Goal: Information Seeking & Learning: Learn about a topic

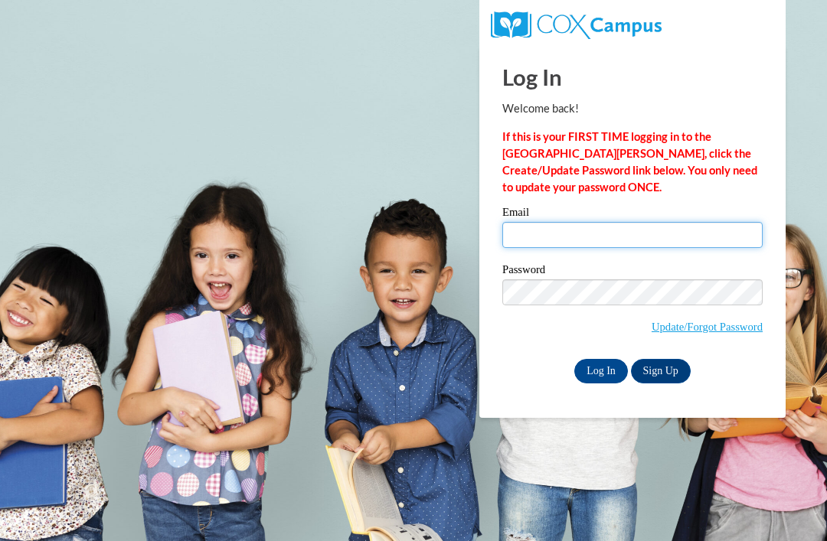
click at [609, 243] on input "Email" at bounding box center [632, 235] width 260 height 26
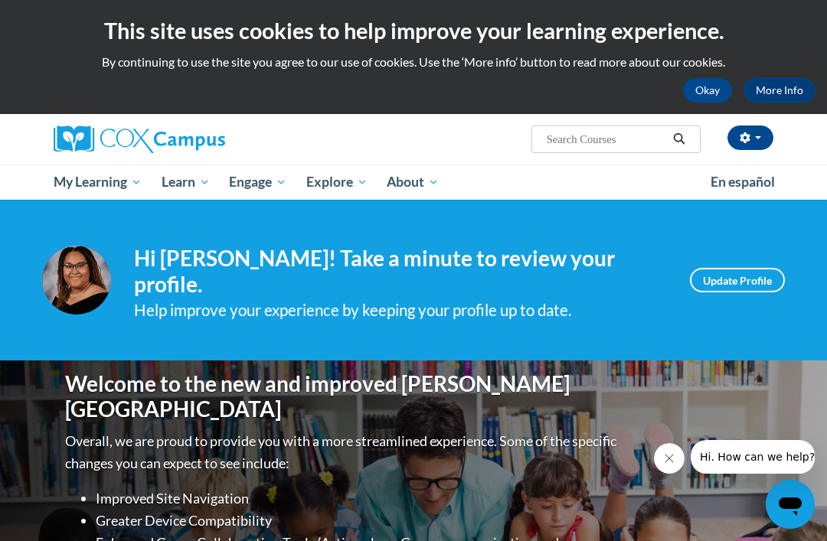
click at [624, 137] on input "Search..." at bounding box center [606, 139] width 122 height 18
type input "Foundations in learning to read"
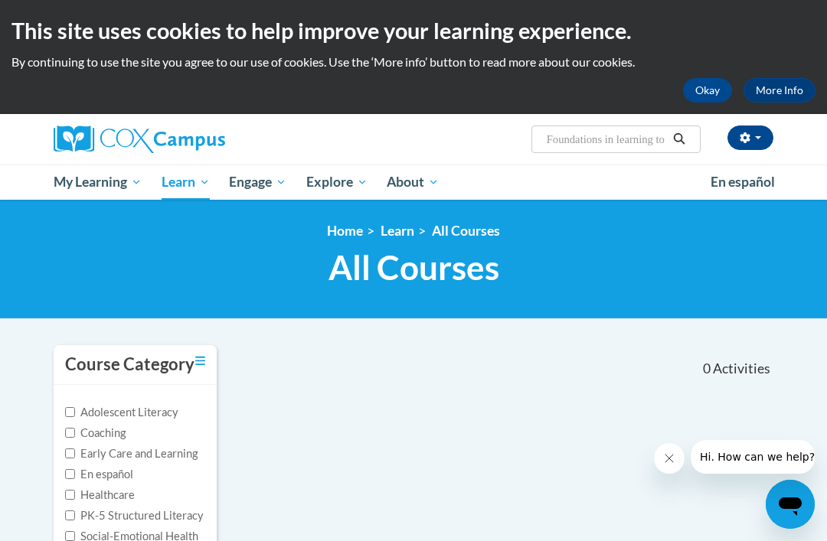
scroll to position [42, 0]
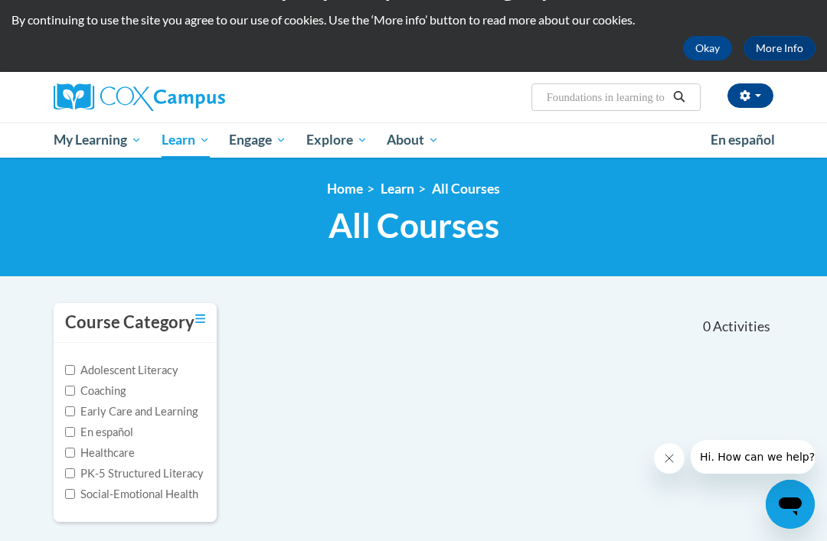
click at [624, 103] on input "Foundations in learning to read" at bounding box center [606, 97] width 122 height 18
type input "Foundations of learning to read"
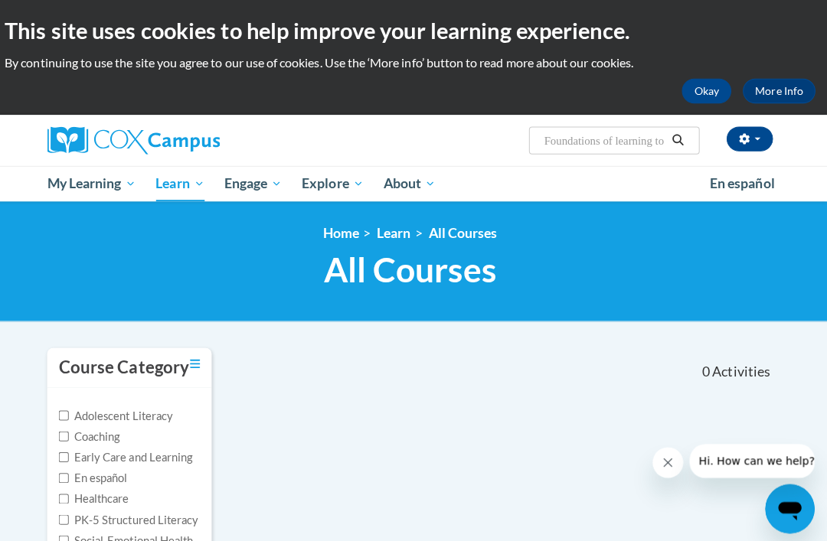
scroll to position [41, 0]
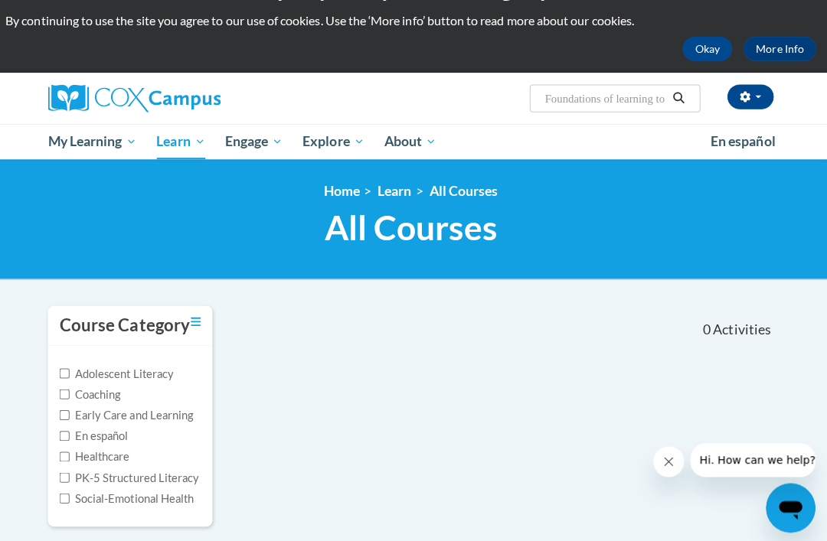
click at [618, 89] on input "Foundations of learning to read" at bounding box center [606, 98] width 122 height 18
click at [549, 99] on input "Foundations of learning to read" at bounding box center [606, 98] width 122 height 18
click at [552, 99] on input "Foundations of learning to read" at bounding box center [606, 98] width 122 height 18
type input "Reading"
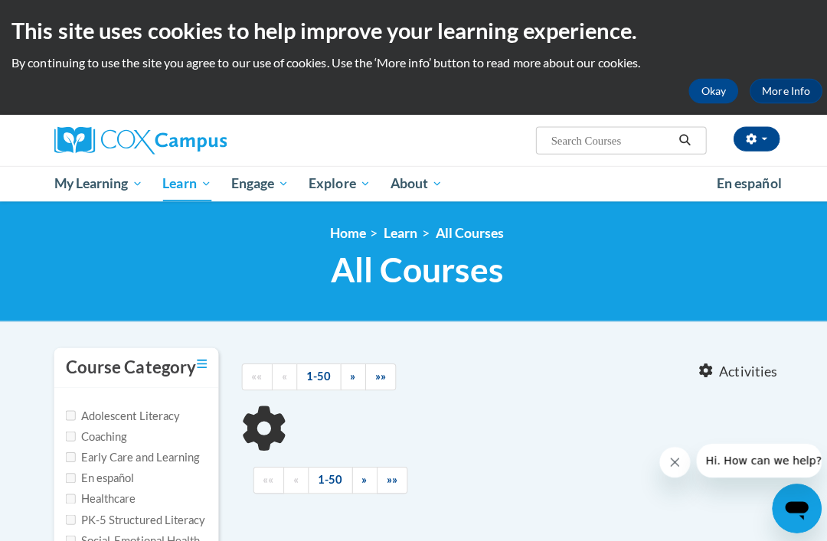
type input "Reading"
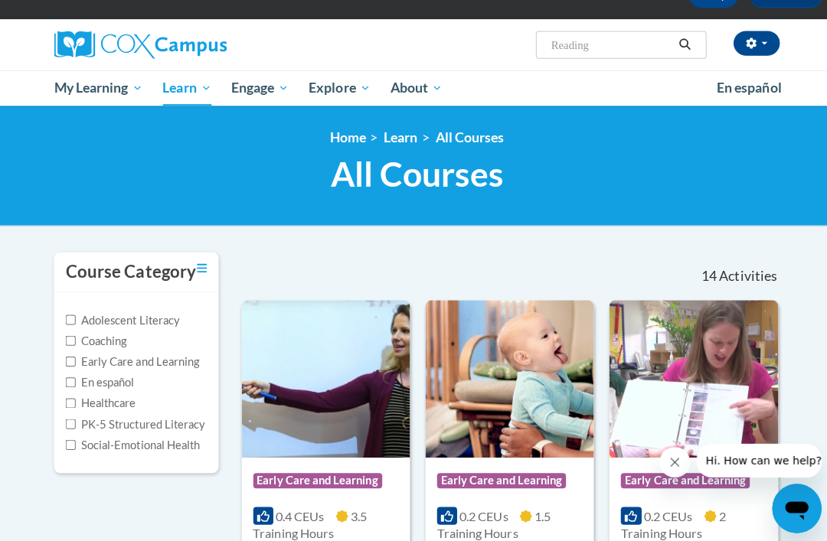
scroll to position [96, 0]
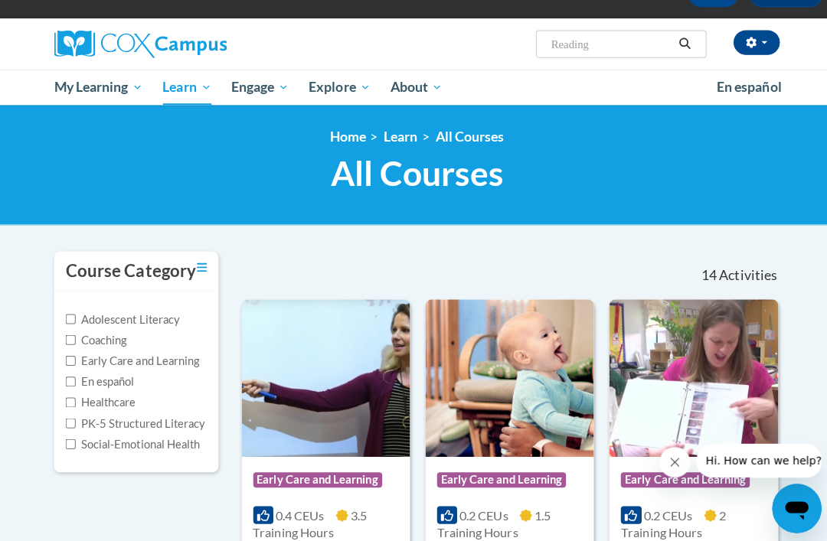
click at [70, 360] on input "Early Care and Learning" at bounding box center [70, 358] width 10 height 10
checkbox input "true"
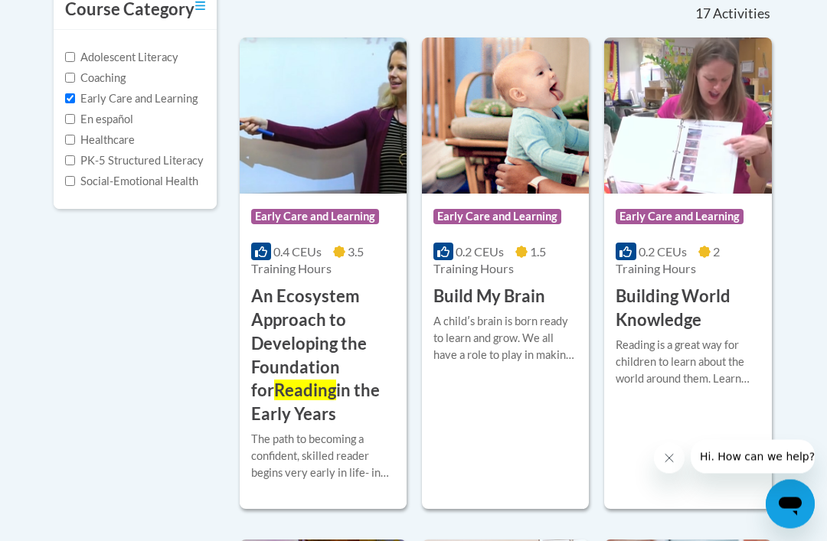
scroll to position [347, 0]
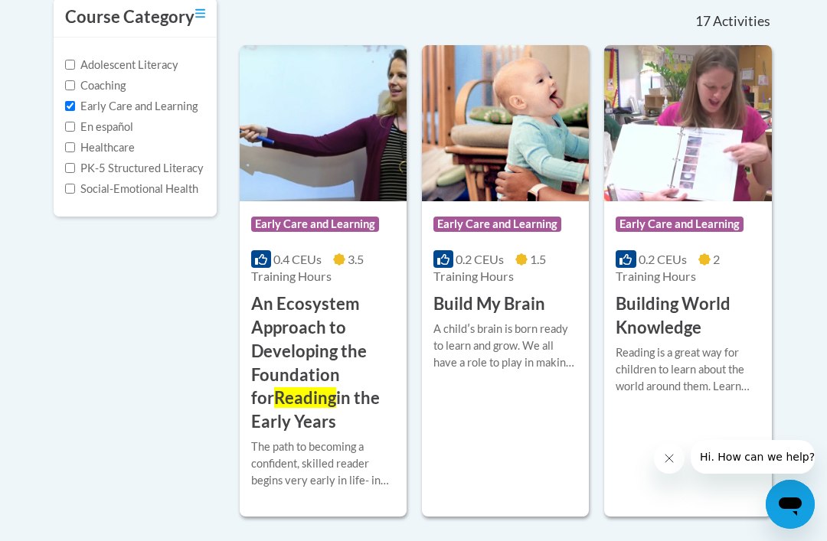
click at [256, 351] on h3 "An Ecosystem Approach to Developing the Foundation for Reading in the Early Yea…" at bounding box center [323, 363] width 144 height 142
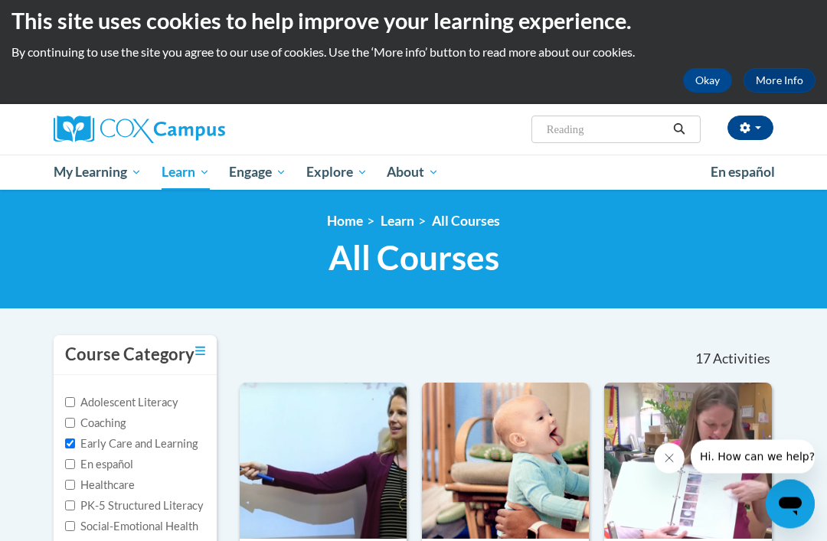
scroll to position [0, 0]
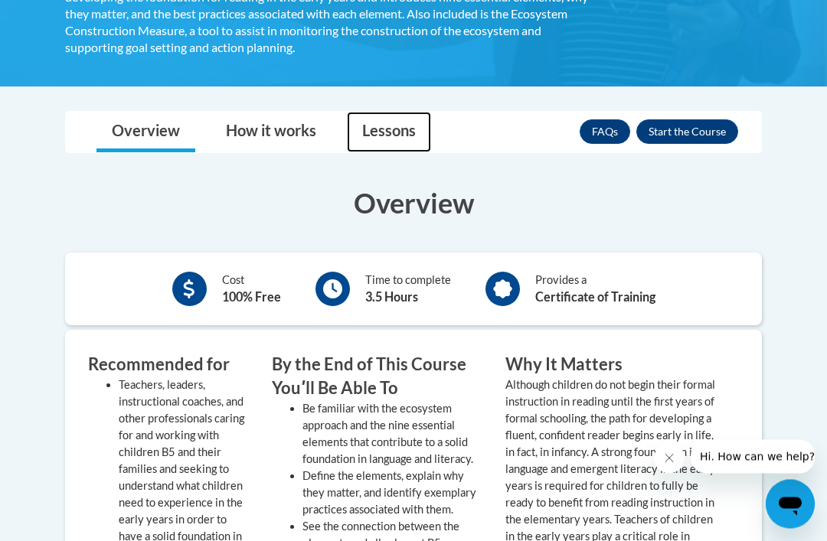
click at [394, 119] on link "Lessons" at bounding box center [389, 132] width 84 height 41
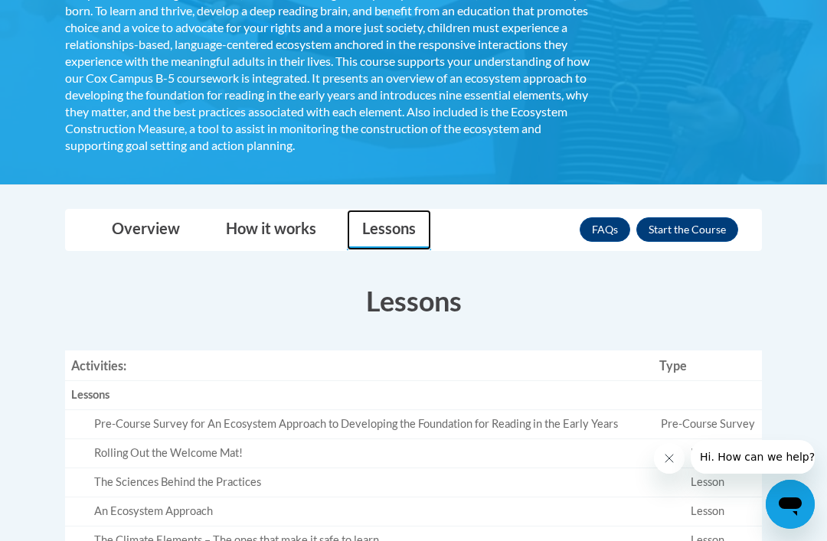
scroll to position [402, 0]
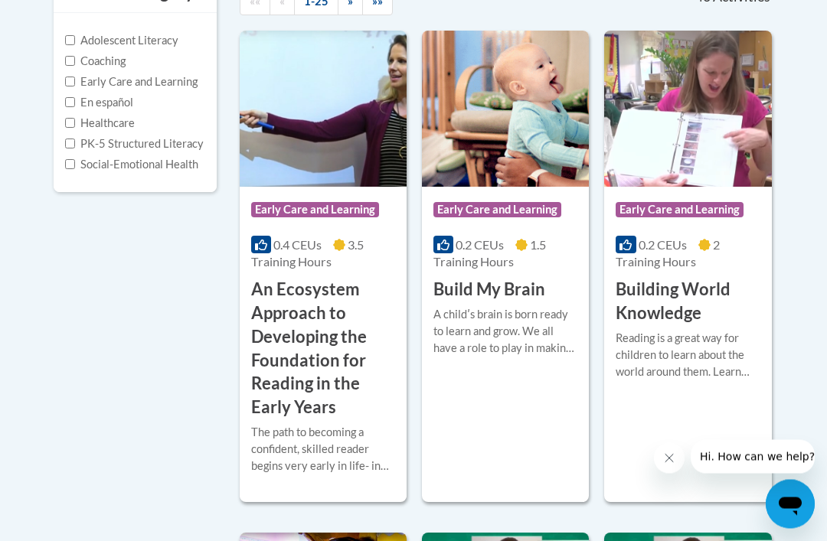
scroll to position [372, 0]
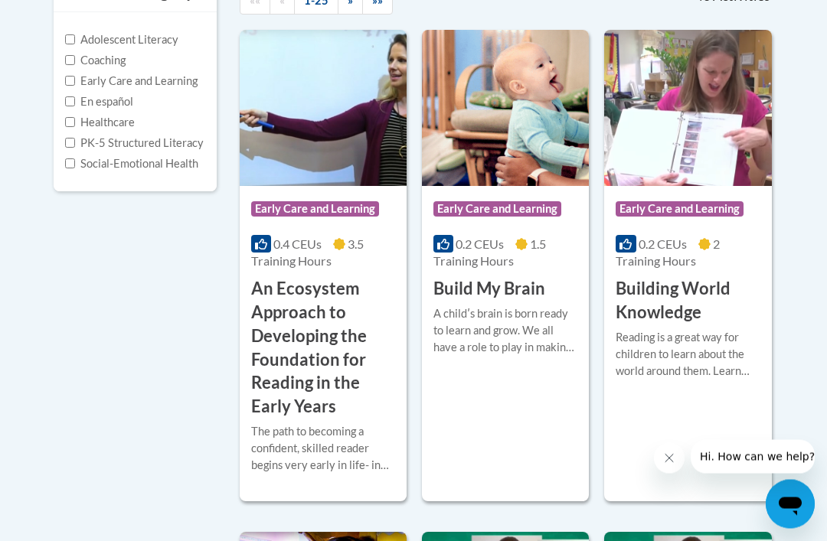
click at [340, 360] on h3 "An Ecosystem Approach to Developing the Foundation for Reading in the Early Yea…" at bounding box center [323, 349] width 144 height 142
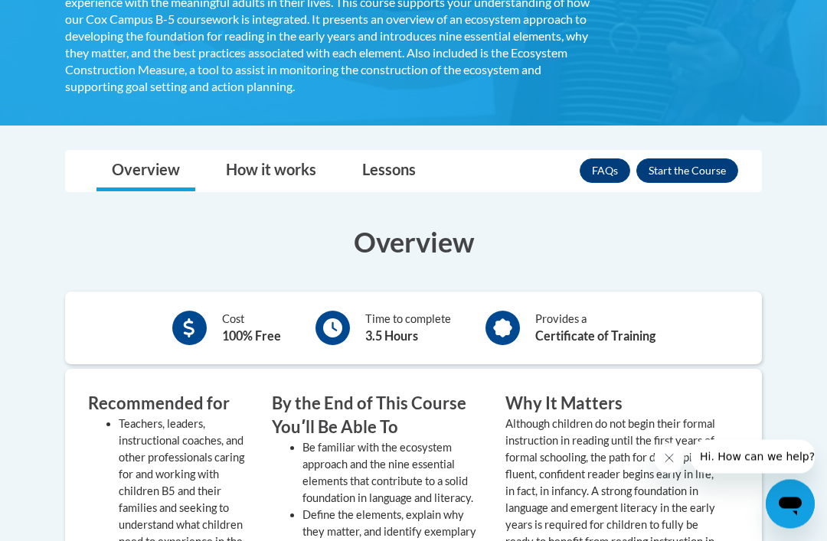
scroll to position [475, 0]
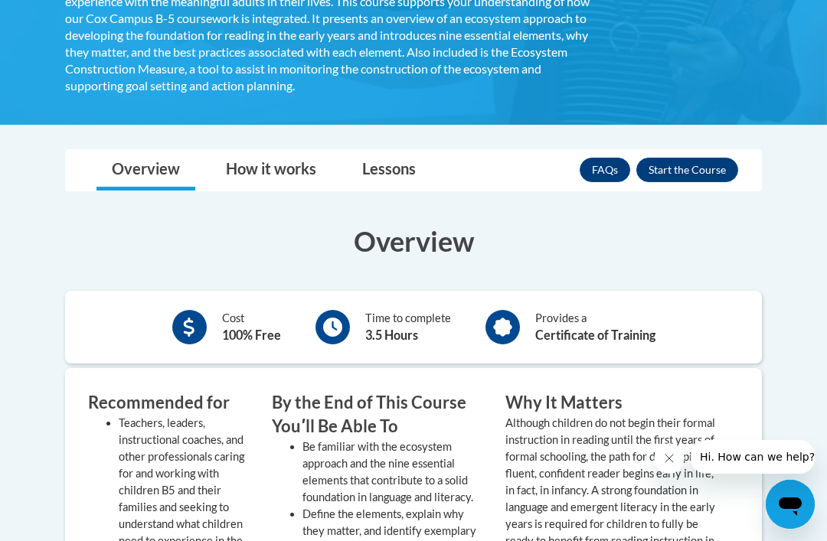
click at [700, 158] on button "Enroll" at bounding box center [687, 170] width 102 height 24
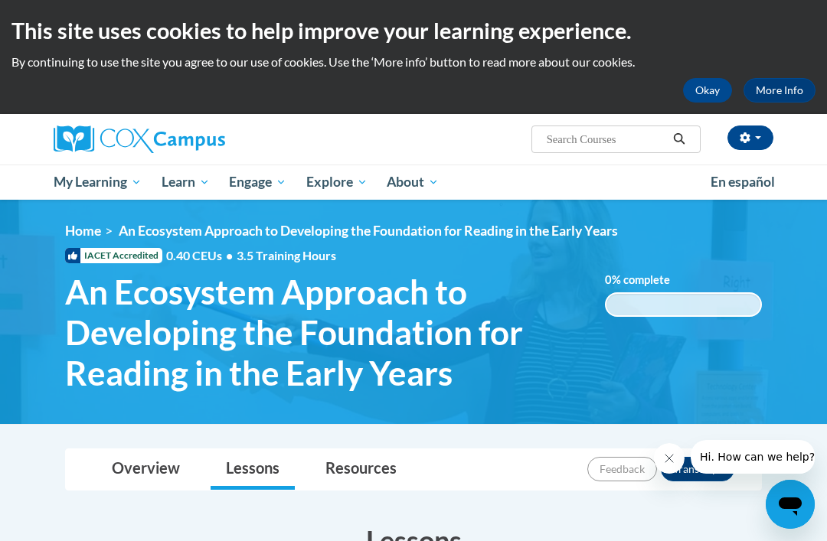
click at [0, 0] on span "My Course Progress" at bounding box center [0, 0] width 0 height 0
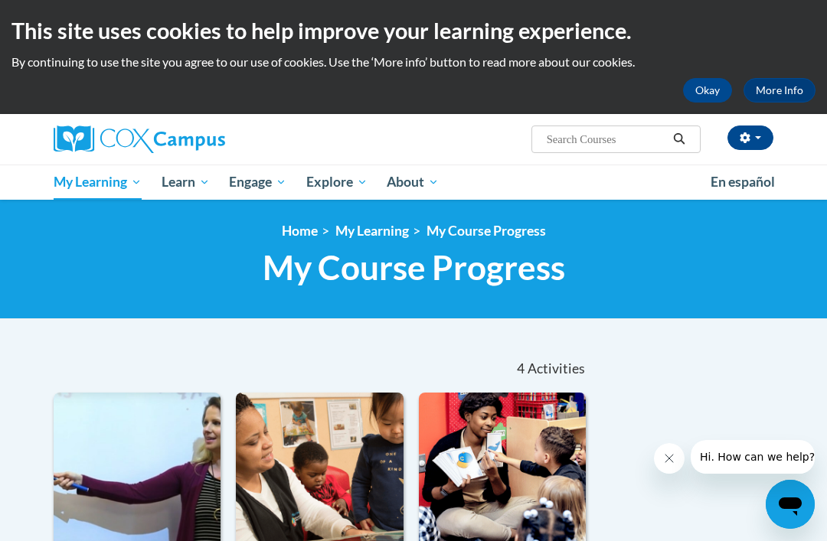
click at [699, 79] on button "Okay" at bounding box center [707, 90] width 49 height 24
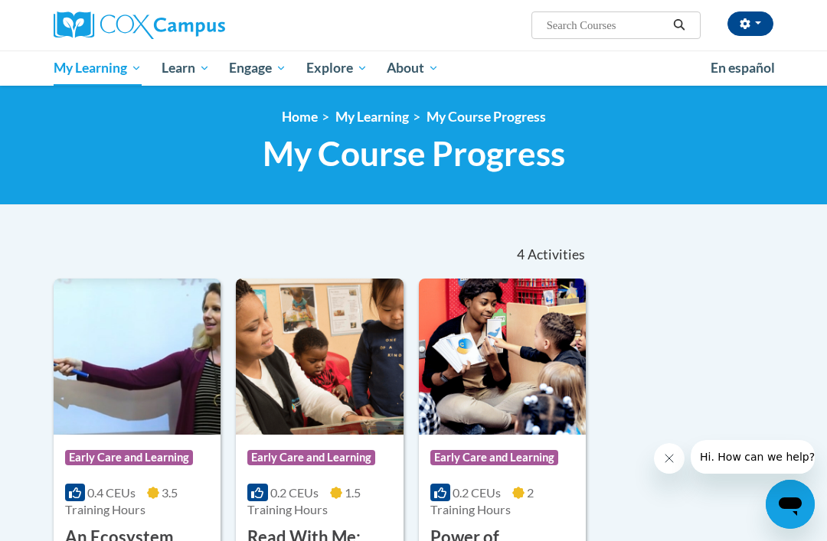
click at [0, 0] on span "Healthcare" at bounding box center [0, 0] width 0 height 0
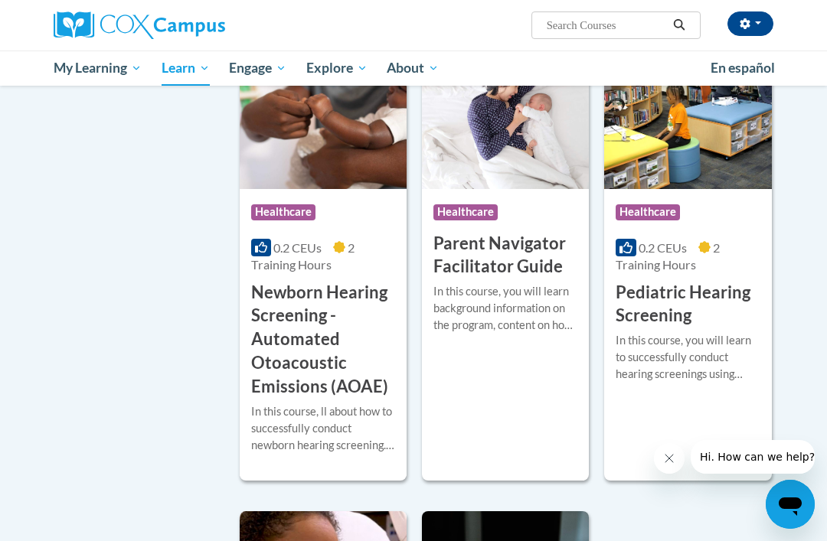
scroll to position [743, 0]
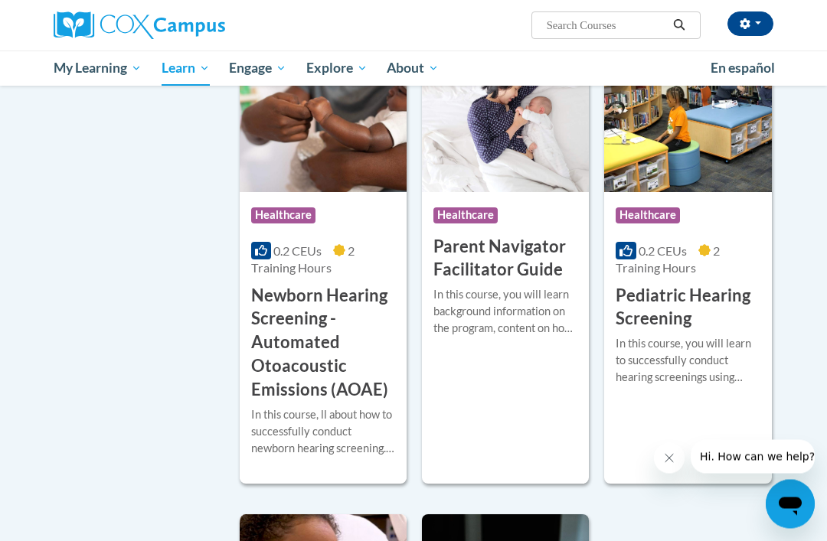
click at [533, 377] on div "Course Category: Healthcare COURSE Parent Navigator Facilitator Guide More Info…" at bounding box center [505, 261] width 167 height 448
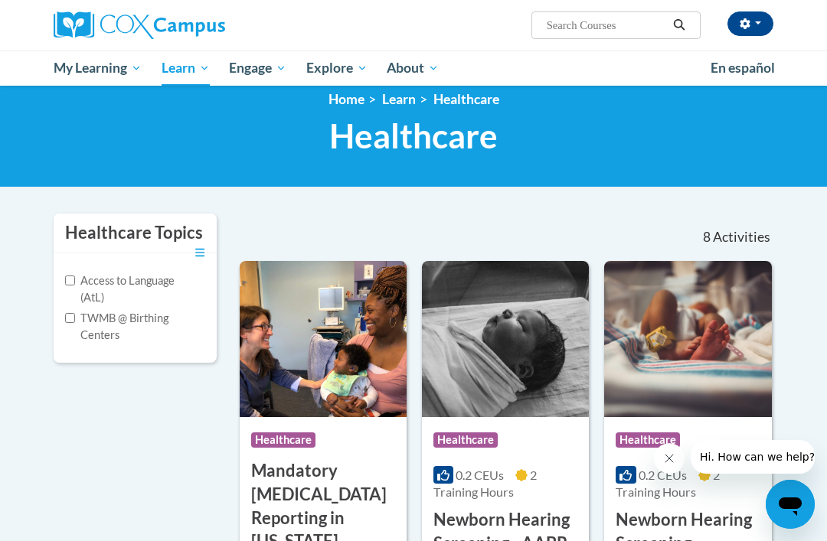
click at [398, 101] on link "Learn" at bounding box center [399, 99] width 34 height 16
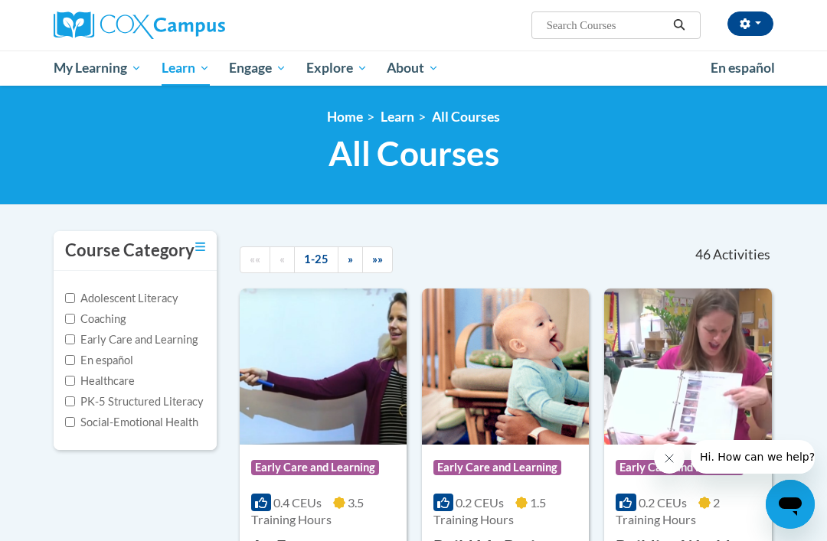
click at [70, 419] on input "Social-Emotional Health" at bounding box center [70, 422] width 10 height 10
checkbox input "true"
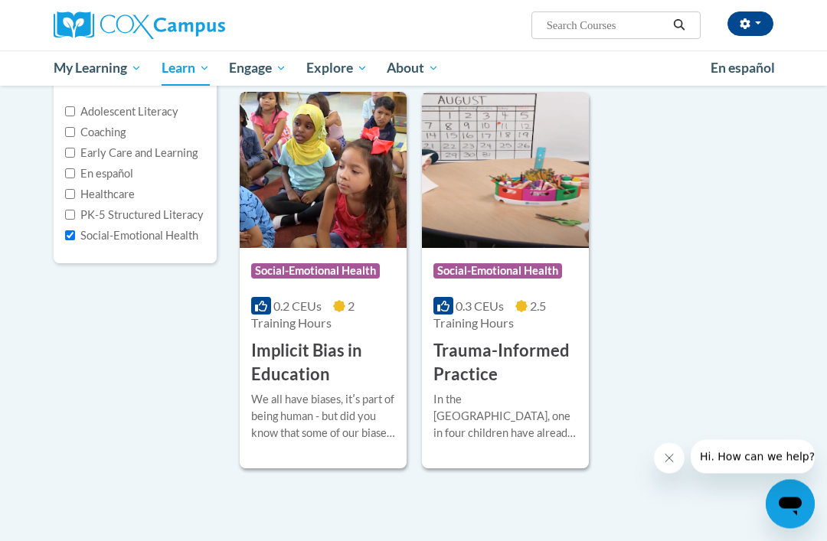
scroll to position [184, 0]
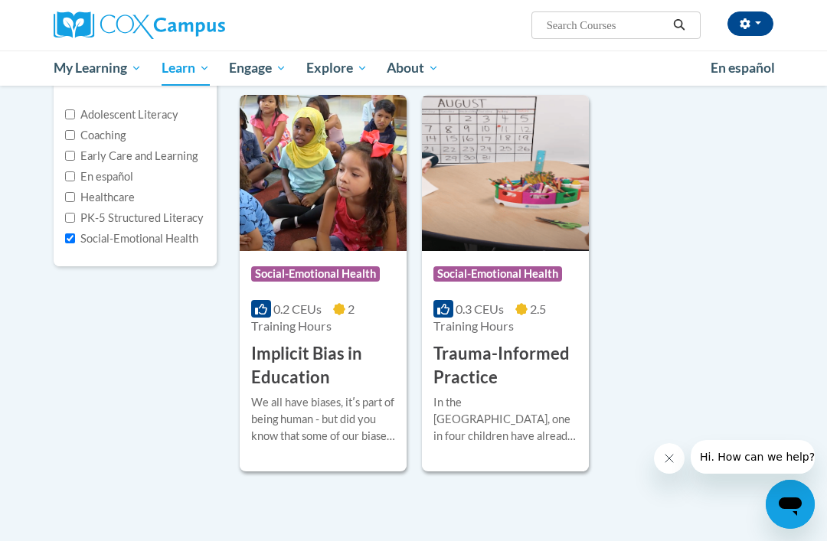
click at [559, 372] on h3 "Trauma-Informed Practice" at bounding box center [505, 365] width 144 height 47
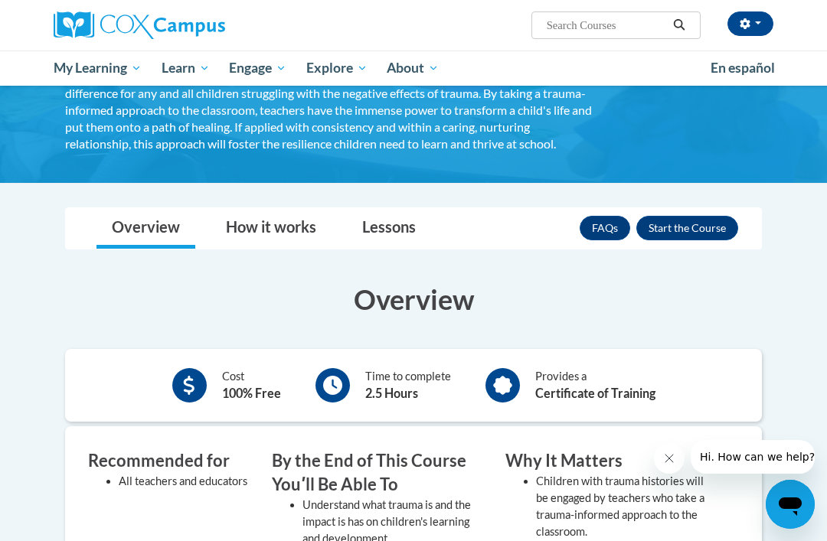
scroll to position [204, 0]
click at [405, 245] on link "Lessons" at bounding box center [389, 229] width 84 height 41
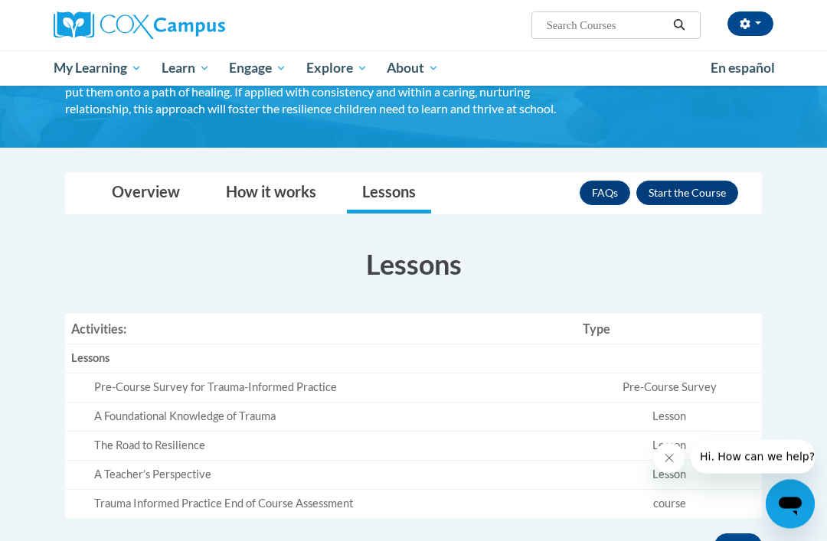
click at [702, 197] on button "Enroll" at bounding box center [687, 193] width 102 height 24
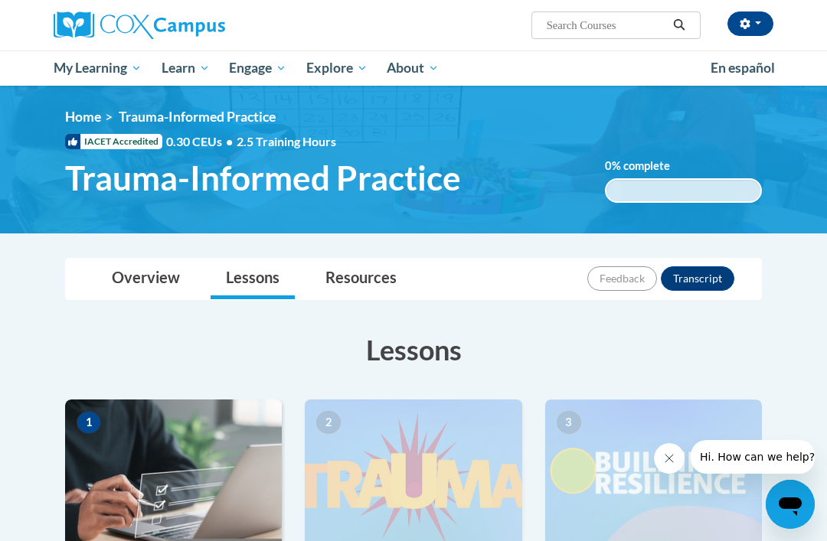
click at [0, 0] on span "All Courses" at bounding box center [0, 0] width 0 height 0
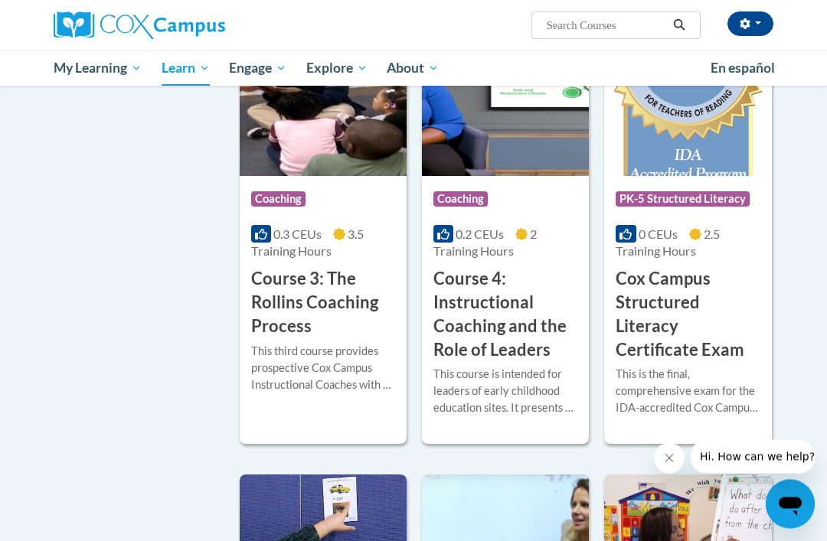
scroll to position [1246, 0]
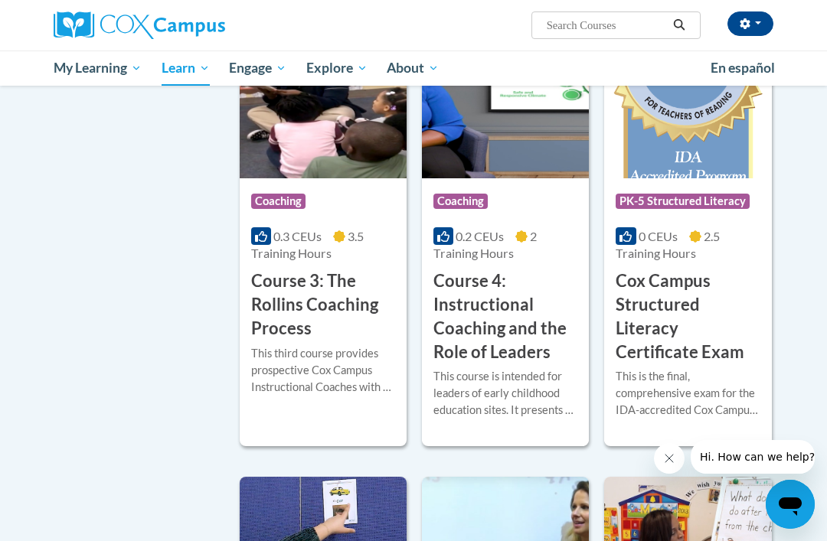
click at [742, 331] on h3 "Cox Campus Structured Literacy Certificate Exam" at bounding box center [687, 316] width 144 height 94
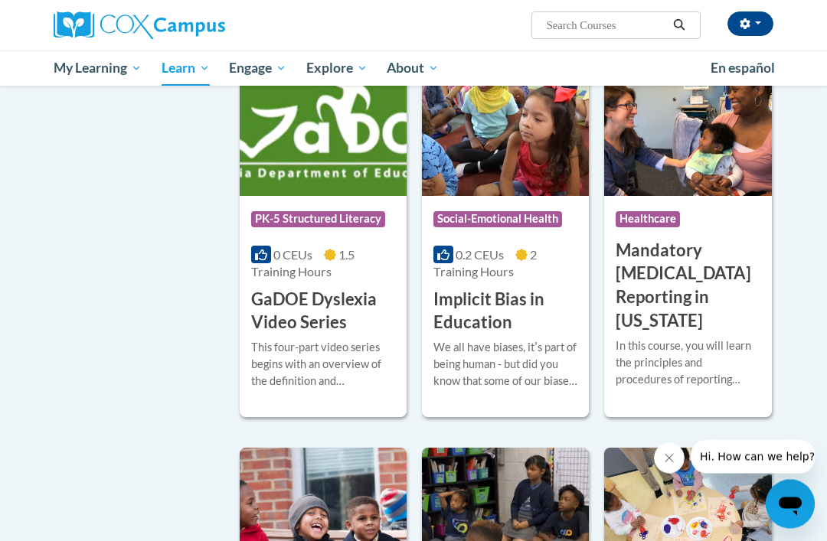
scroll to position [2090, 0]
click at [258, 341] on div "This four-part video series begins with an overview of the definition and chara…" at bounding box center [323, 364] width 144 height 51
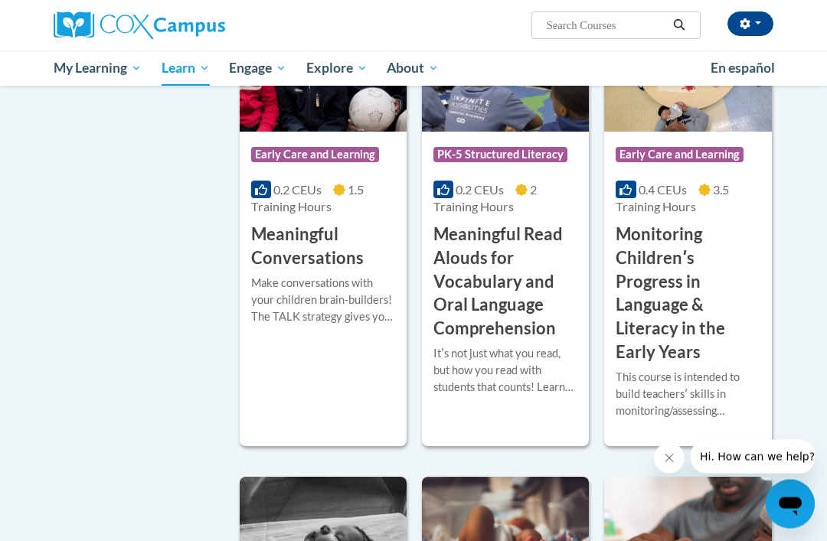
scroll to position [2568, 0]
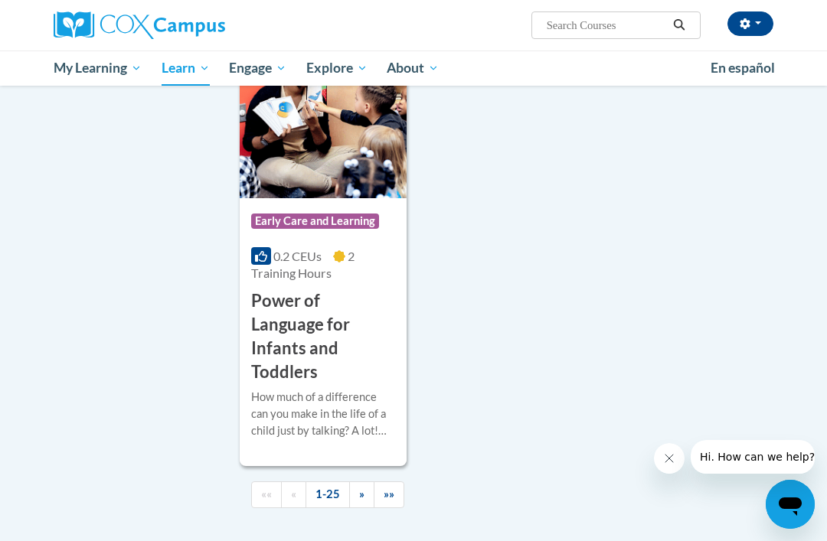
click at [359, 487] on span "»" at bounding box center [361, 493] width 5 height 13
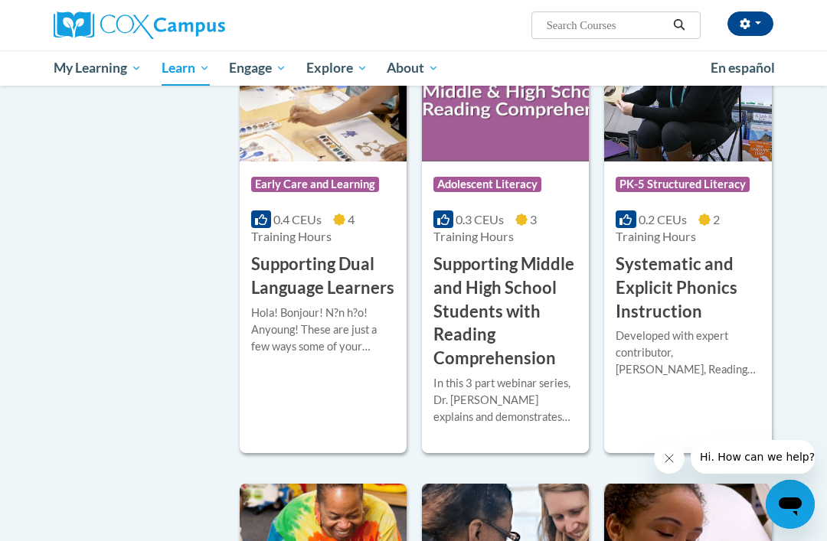
scroll to position [1482, 0]
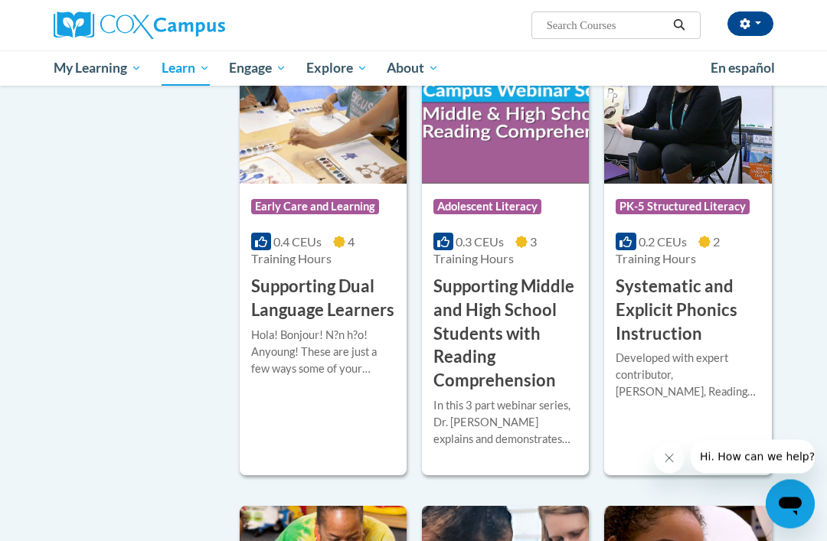
click at [273, 334] on div "Hola! Bonjour! N?n h?o! Anyoung! These are just a few ways some of your learner…" at bounding box center [323, 353] width 144 height 51
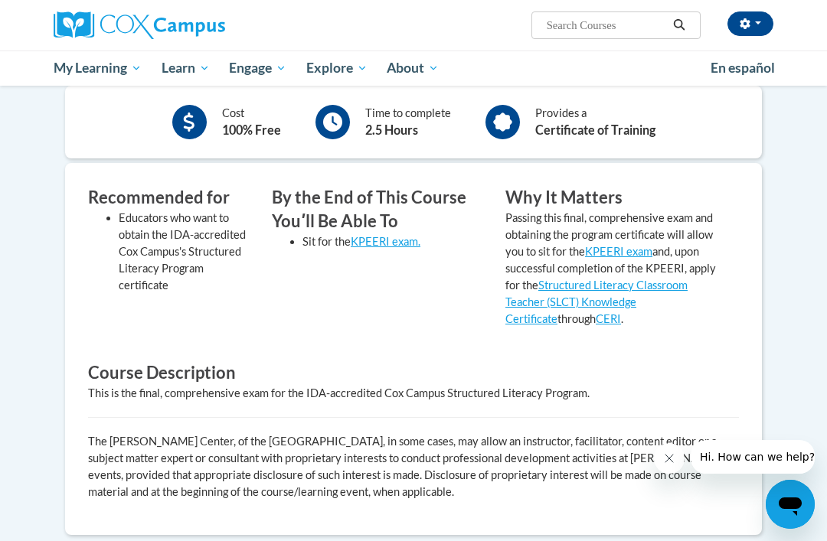
scroll to position [357, 0]
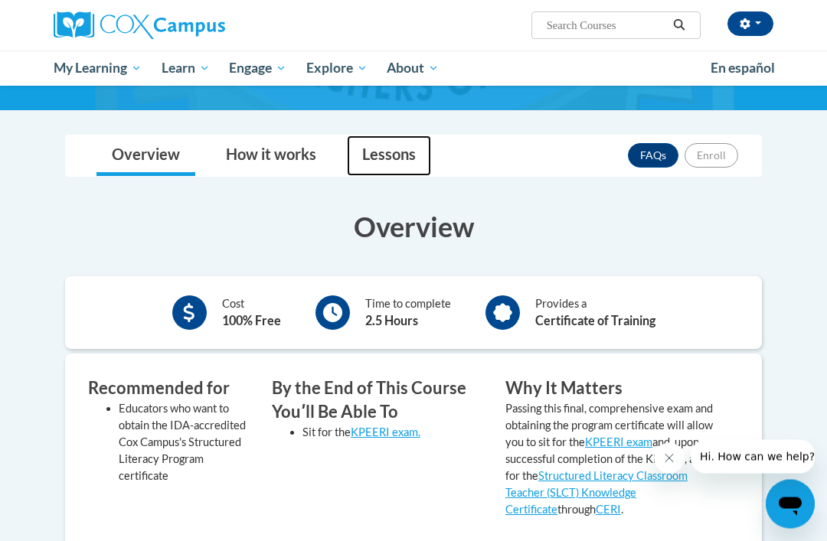
click at [403, 152] on link "Lessons" at bounding box center [389, 156] width 84 height 41
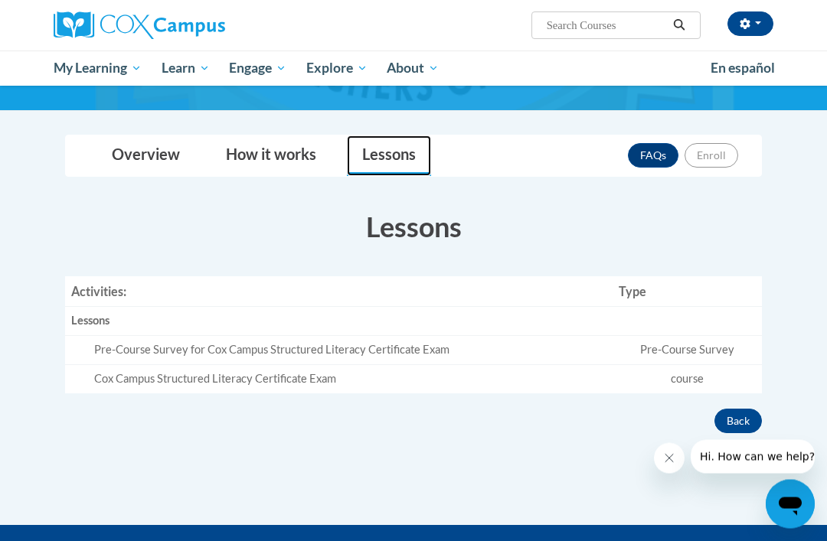
scroll to position [184, 0]
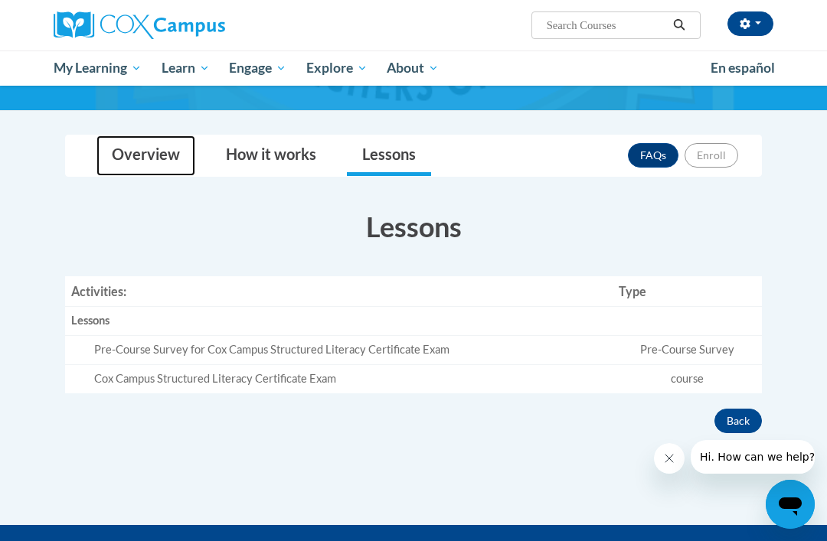
click at [135, 155] on link "Overview" at bounding box center [145, 155] width 99 height 41
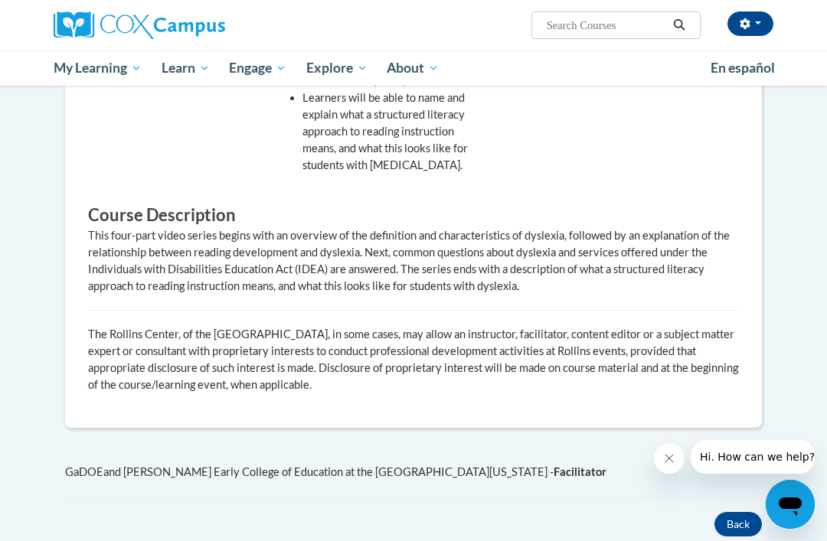
scroll to position [691, 0]
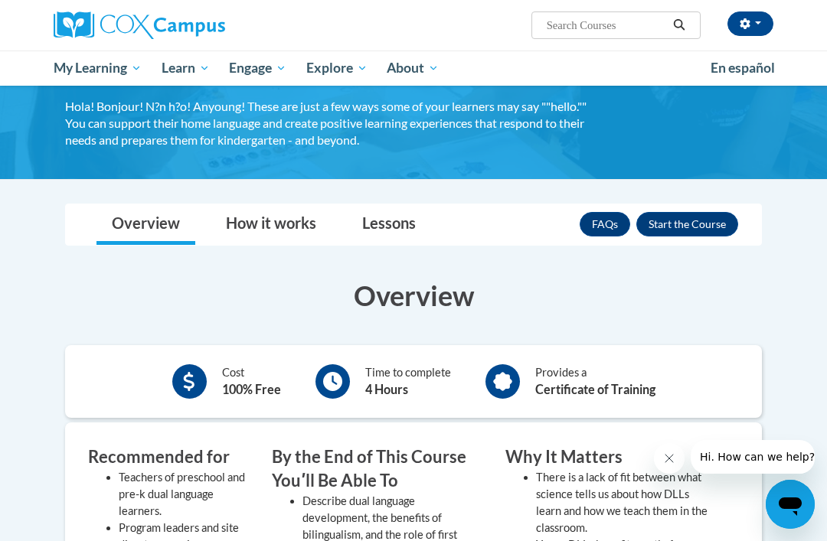
scroll to position [142, 0]
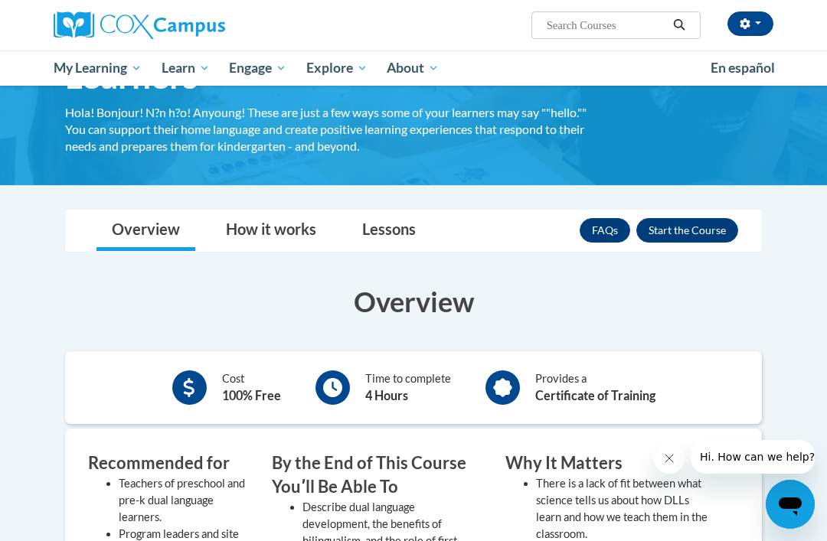
click at [716, 236] on button "Enroll" at bounding box center [687, 230] width 102 height 24
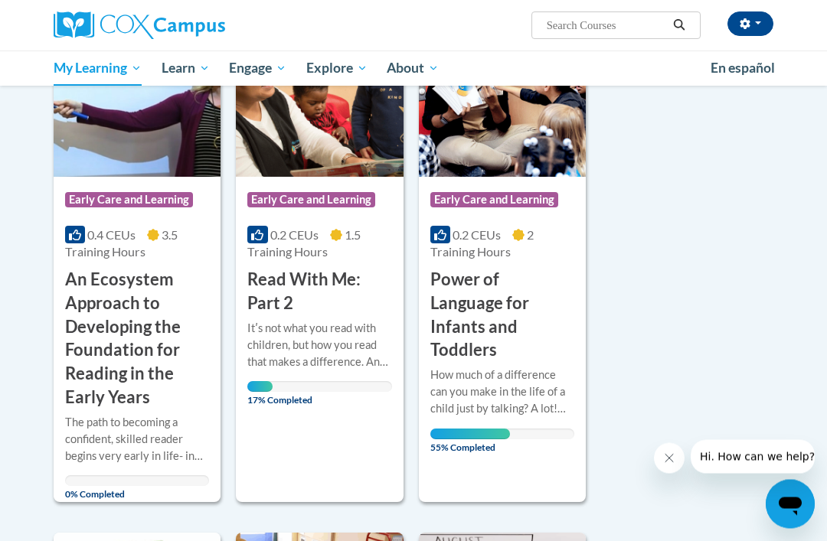
scroll to position [256, 0]
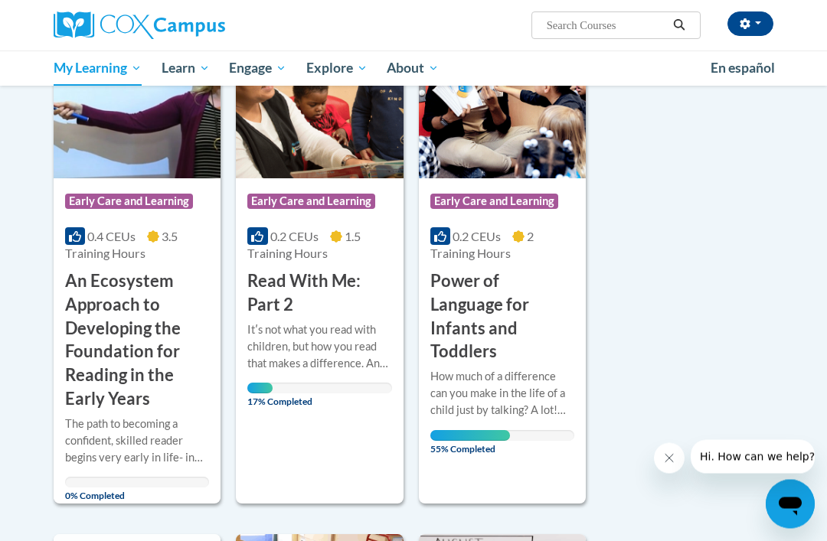
click at [529, 293] on h3 "Power of Language for Infants and Toddlers" at bounding box center [502, 317] width 144 height 94
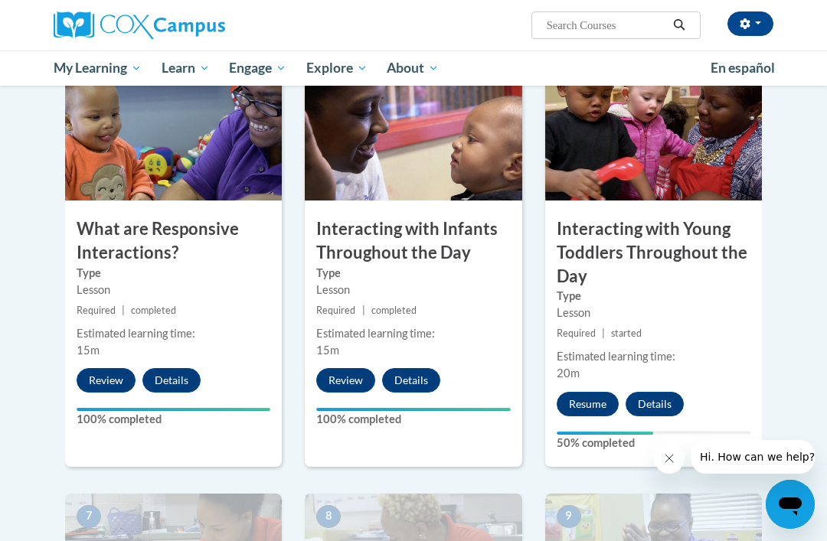
scroll to position [810, 0]
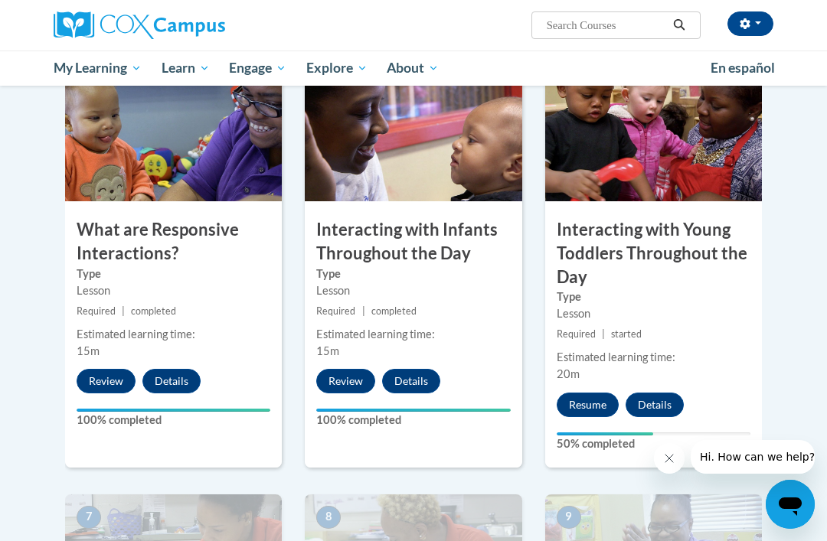
click at [673, 461] on icon "Close message from company" at bounding box center [669, 458] width 12 height 12
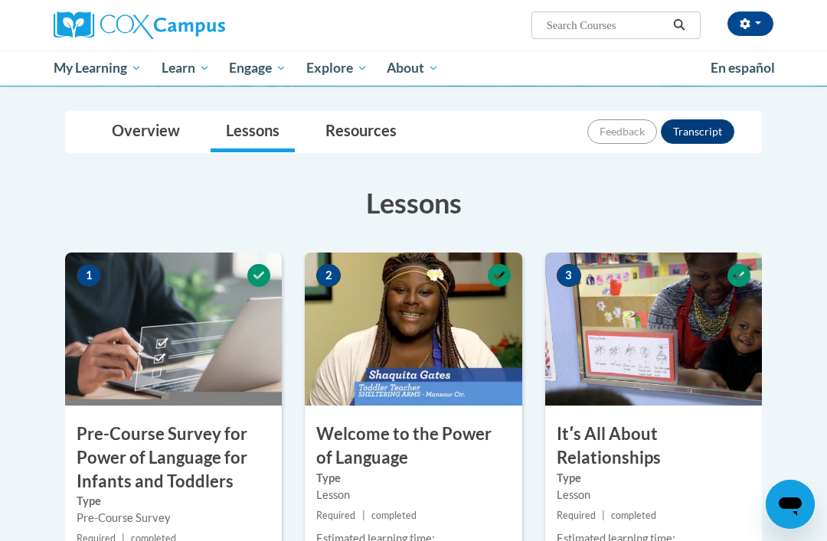
scroll to position [182, 0]
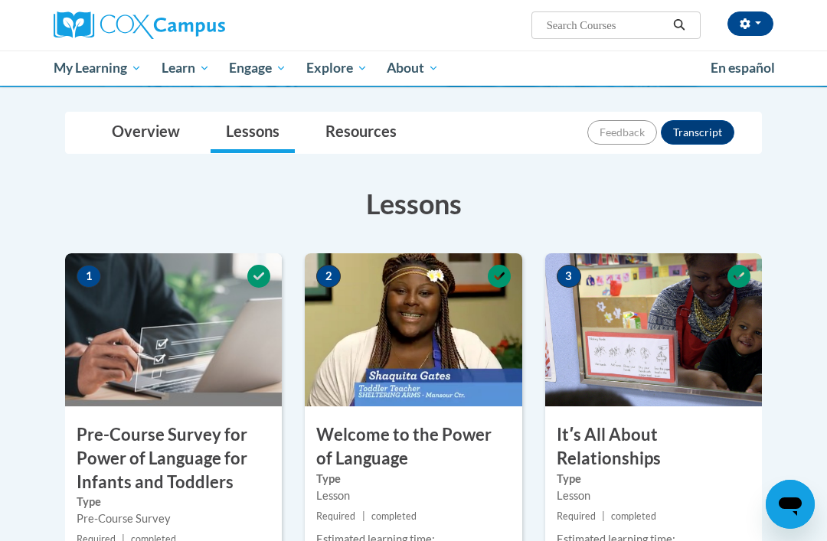
click at [361, 132] on link "Resources" at bounding box center [361, 132] width 102 height 41
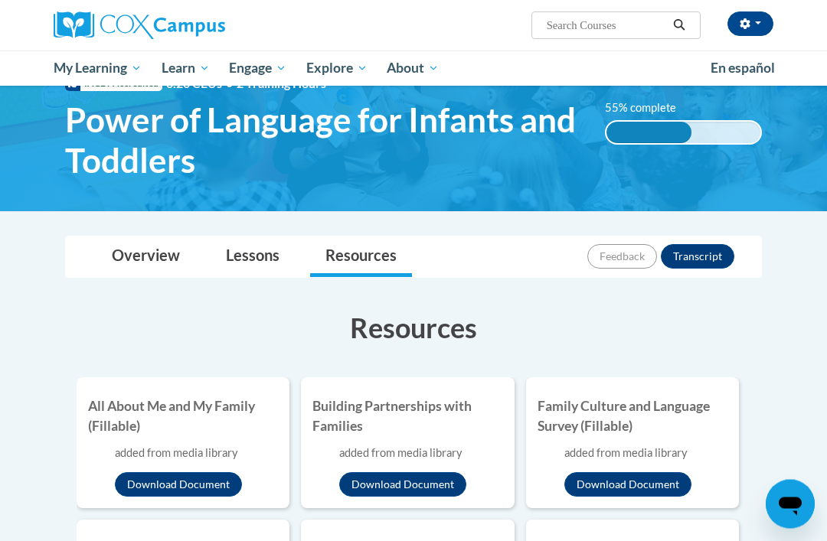
scroll to position [51, 0]
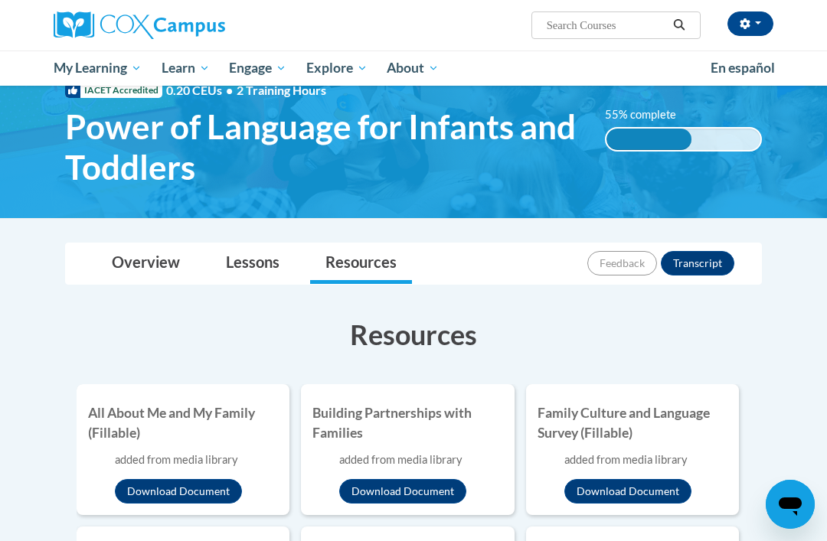
click at [250, 262] on link "Lessons" at bounding box center [252, 263] width 84 height 41
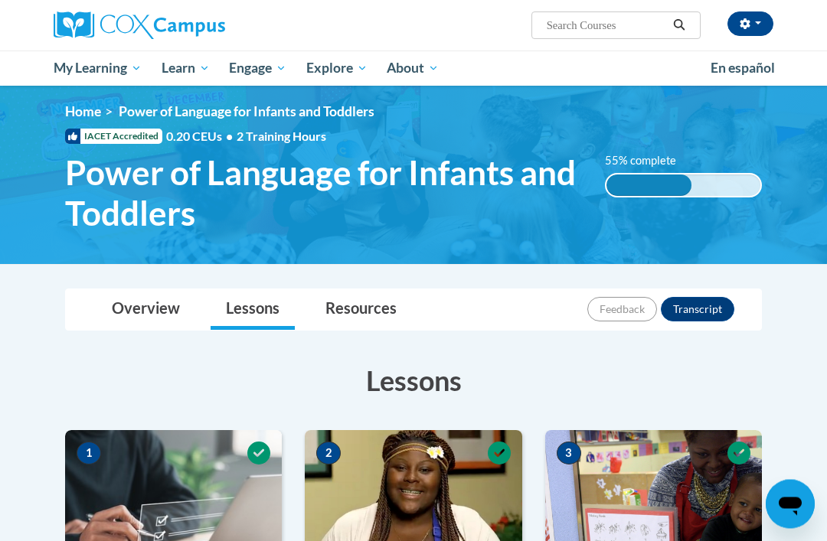
scroll to position [0, 0]
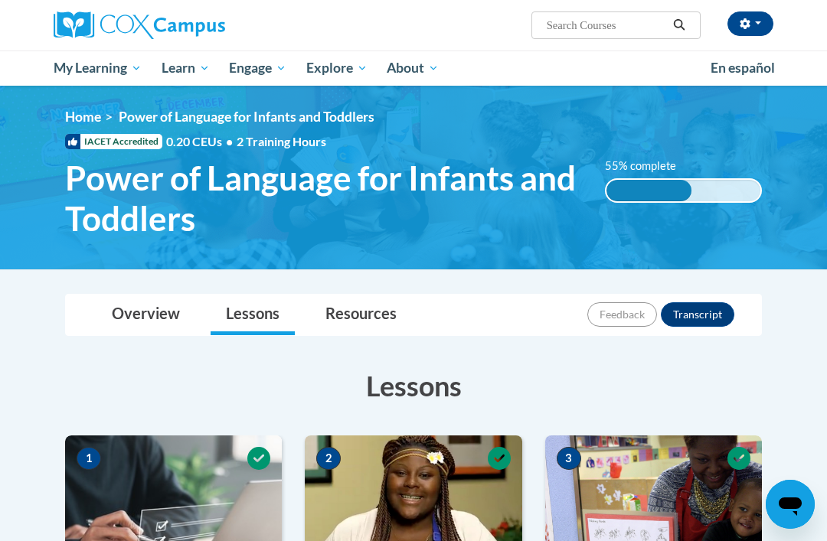
click at [129, 314] on link "Overview" at bounding box center [145, 315] width 99 height 41
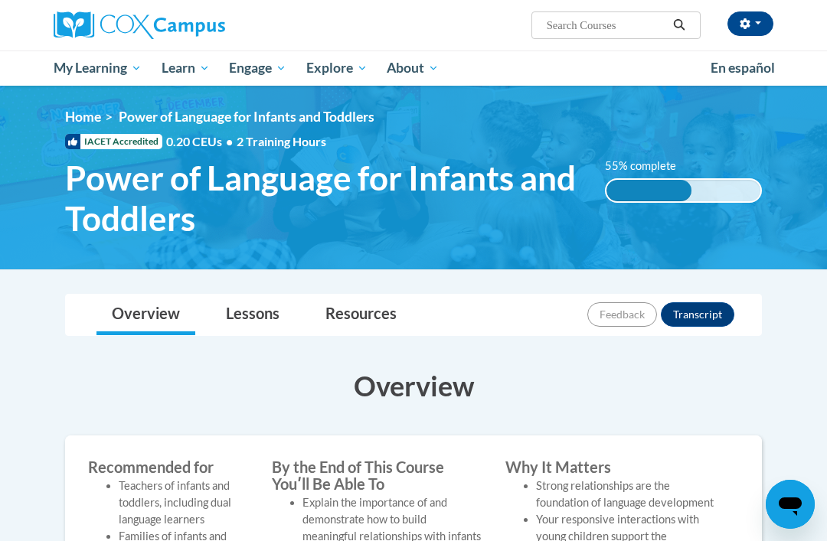
click at [621, 32] on input "Search..." at bounding box center [606, 25] width 122 height 18
type input "Learning to read"
click at [682, 25] on icon "Search" at bounding box center [679, 24] width 14 height 11
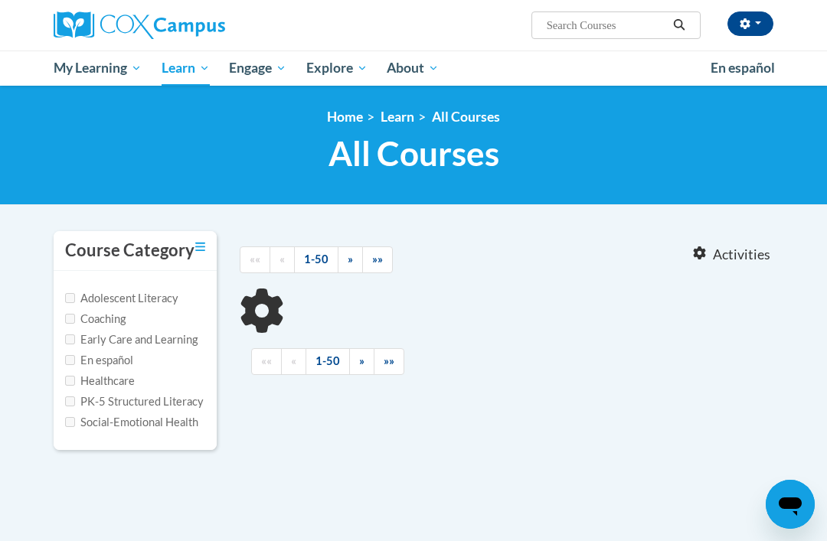
type input "Learning to read"
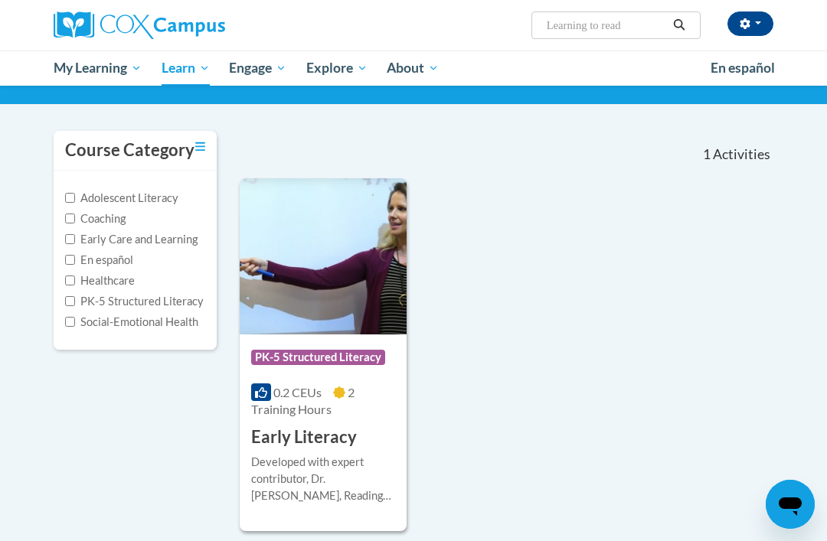
scroll to position [99, 0]
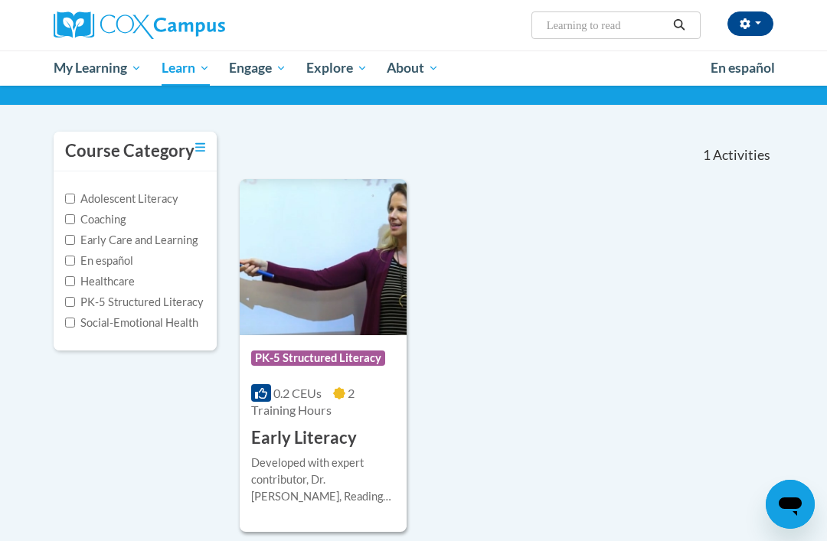
click at [303, 428] on h3 "Early Literacy" at bounding box center [304, 438] width 106 height 24
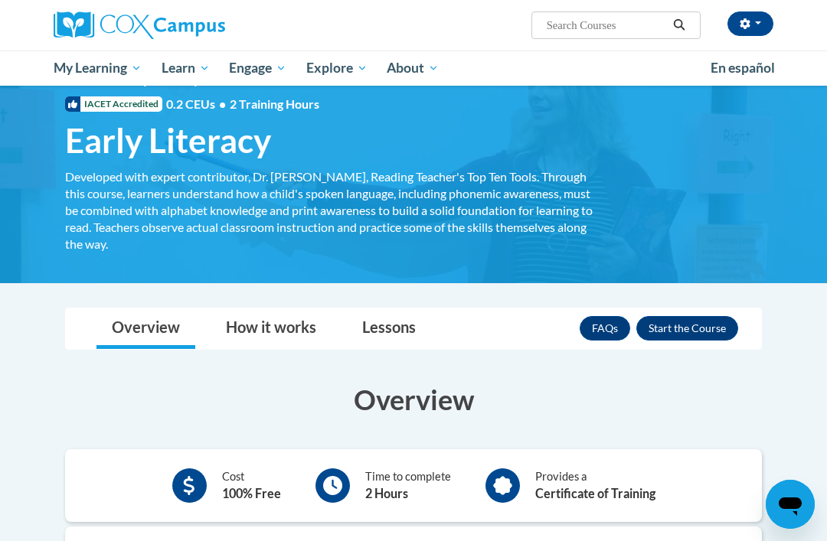
scroll to position [31, 0]
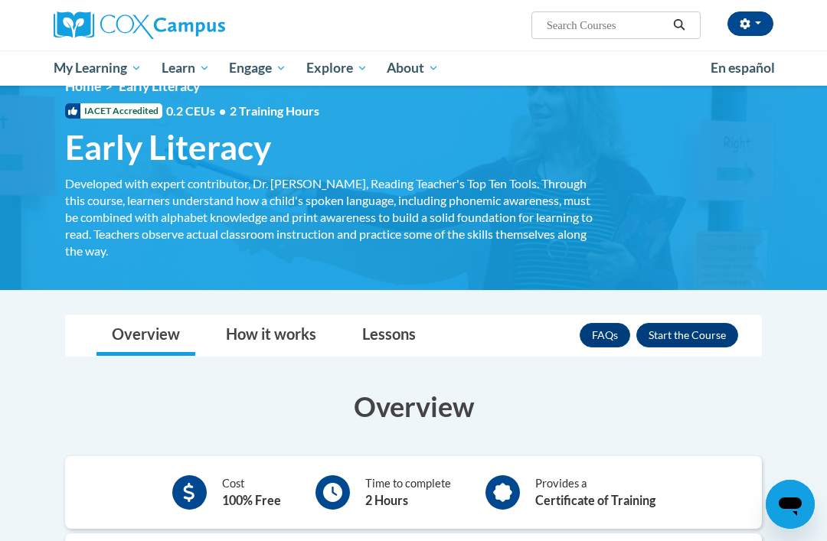
click at [700, 323] on button "Enroll" at bounding box center [687, 335] width 102 height 24
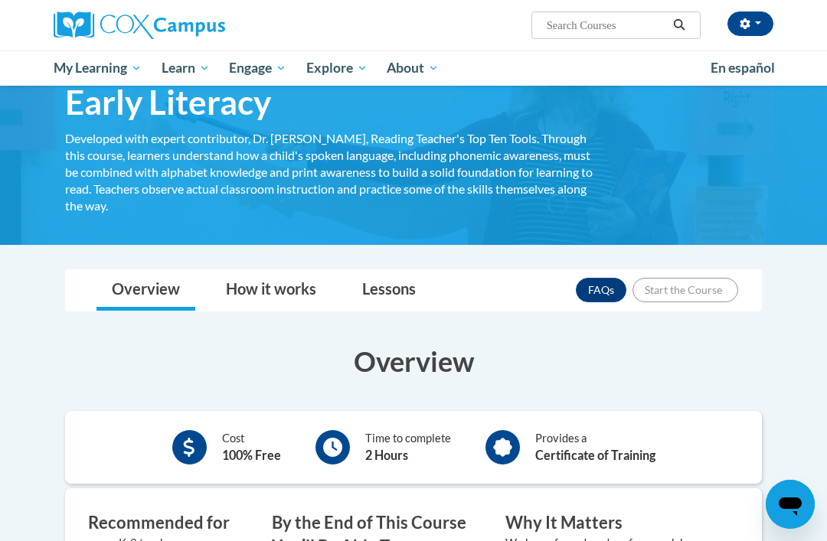
scroll to position [79, 0]
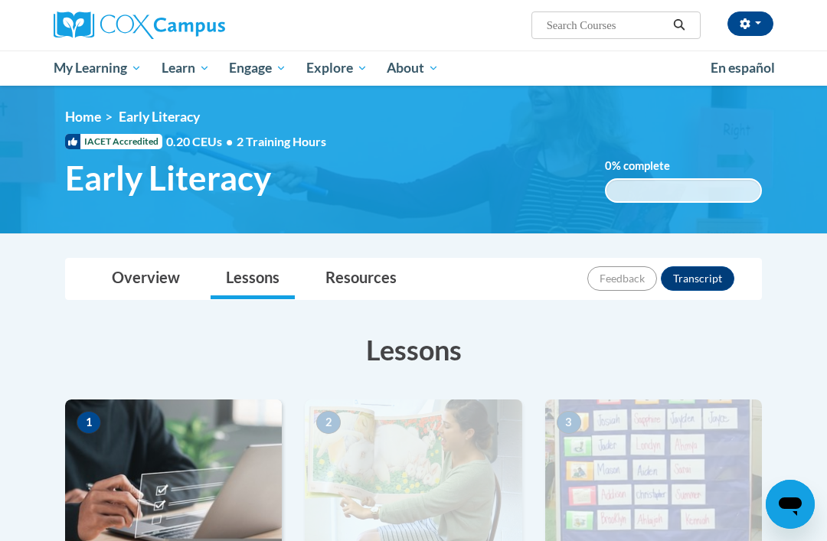
click at [351, 282] on link "Resources" at bounding box center [361, 279] width 102 height 41
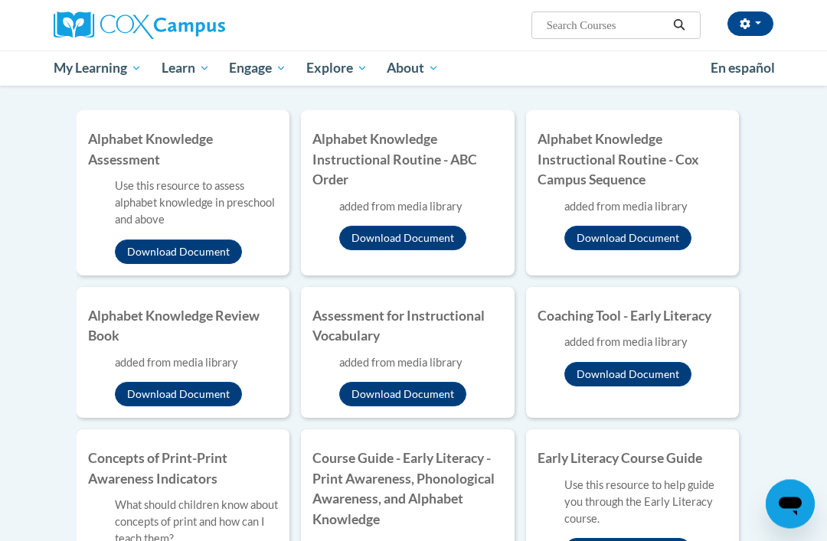
scroll to position [289, 0]
click at [377, 246] on button "Download Document" at bounding box center [402, 238] width 127 height 24
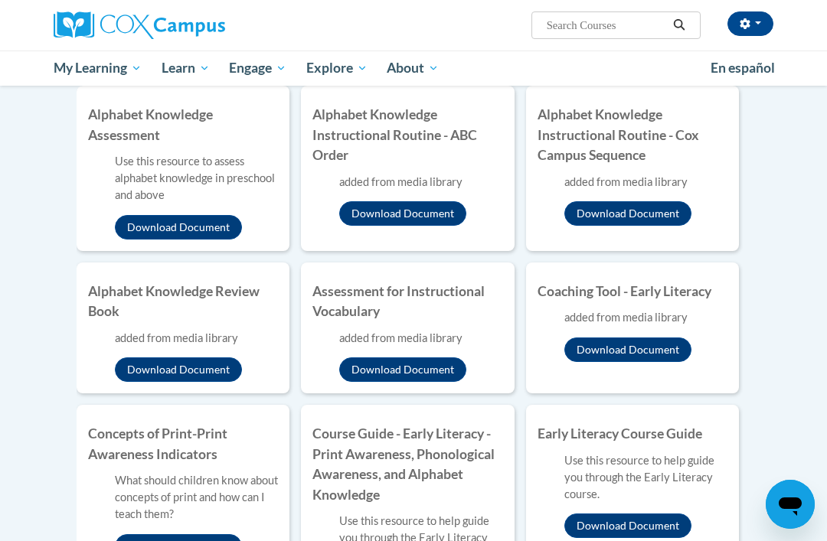
click at [136, 224] on button "Download Document" at bounding box center [178, 227] width 127 height 24
click at [677, 213] on button "Download Document" at bounding box center [627, 213] width 127 height 24
click at [165, 362] on button "Download Document" at bounding box center [178, 369] width 127 height 24
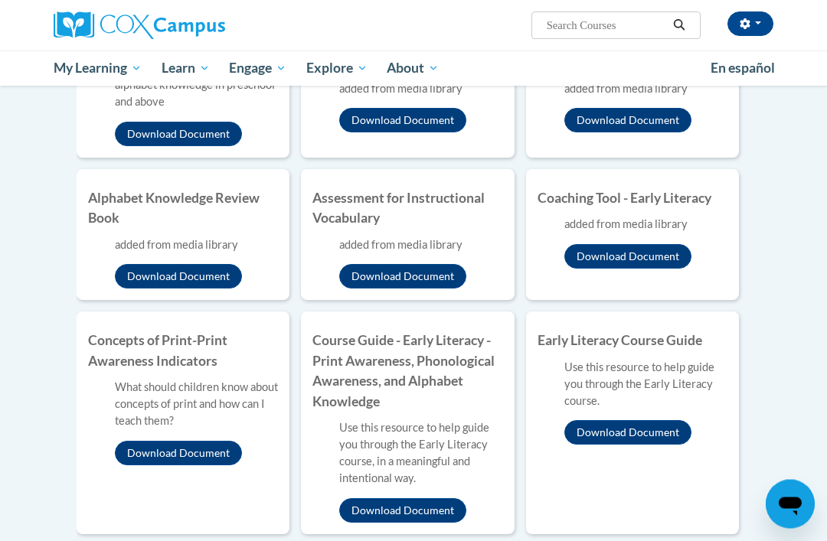
scroll to position [407, 0]
click at [347, 264] on button "Download Document" at bounding box center [402, 276] width 127 height 24
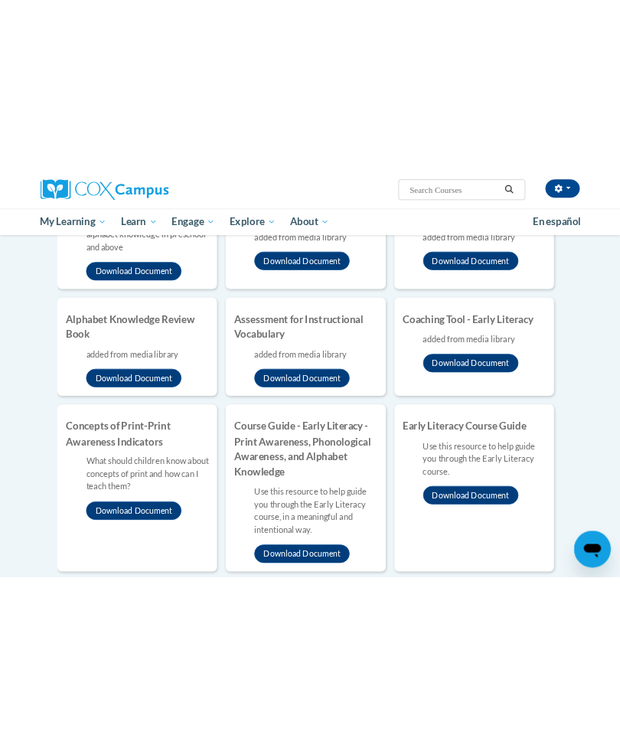
scroll to position [406, 0]
